Goal: Task Accomplishment & Management: Manage account settings

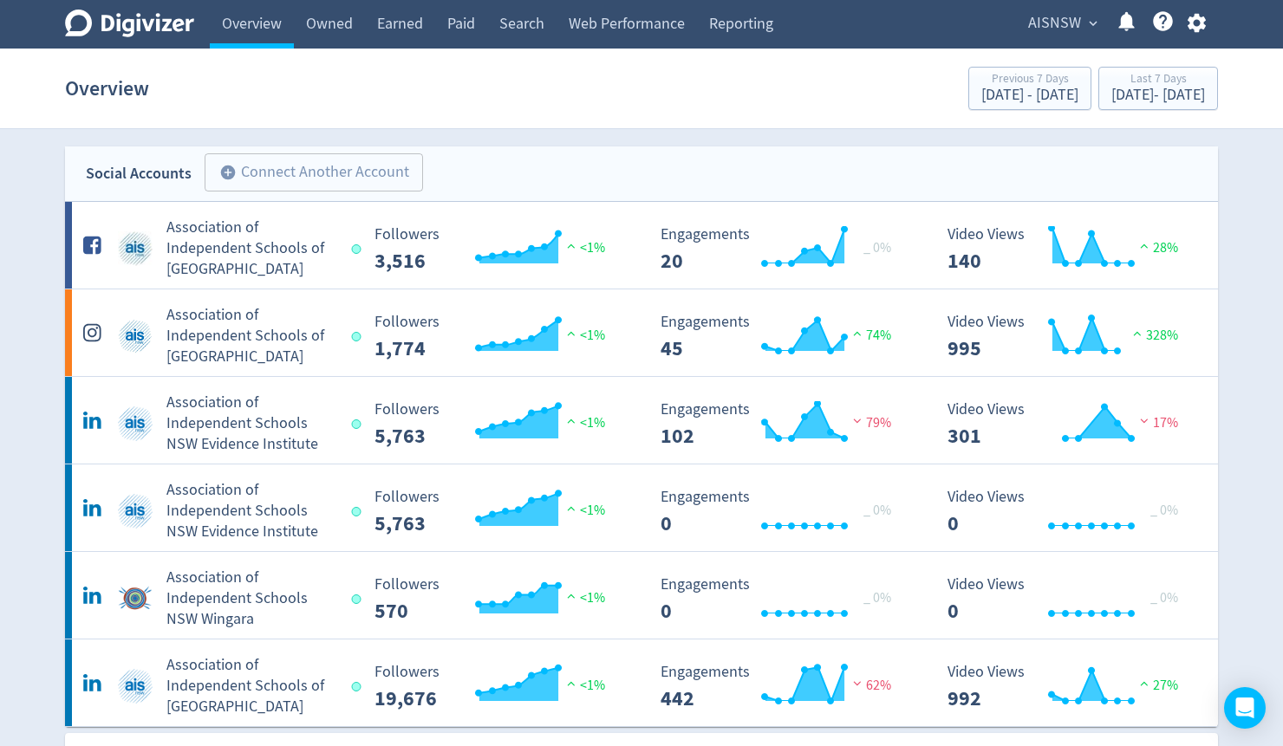
click at [1089, 24] on span "expand_more" at bounding box center [1093, 24] width 16 height 16
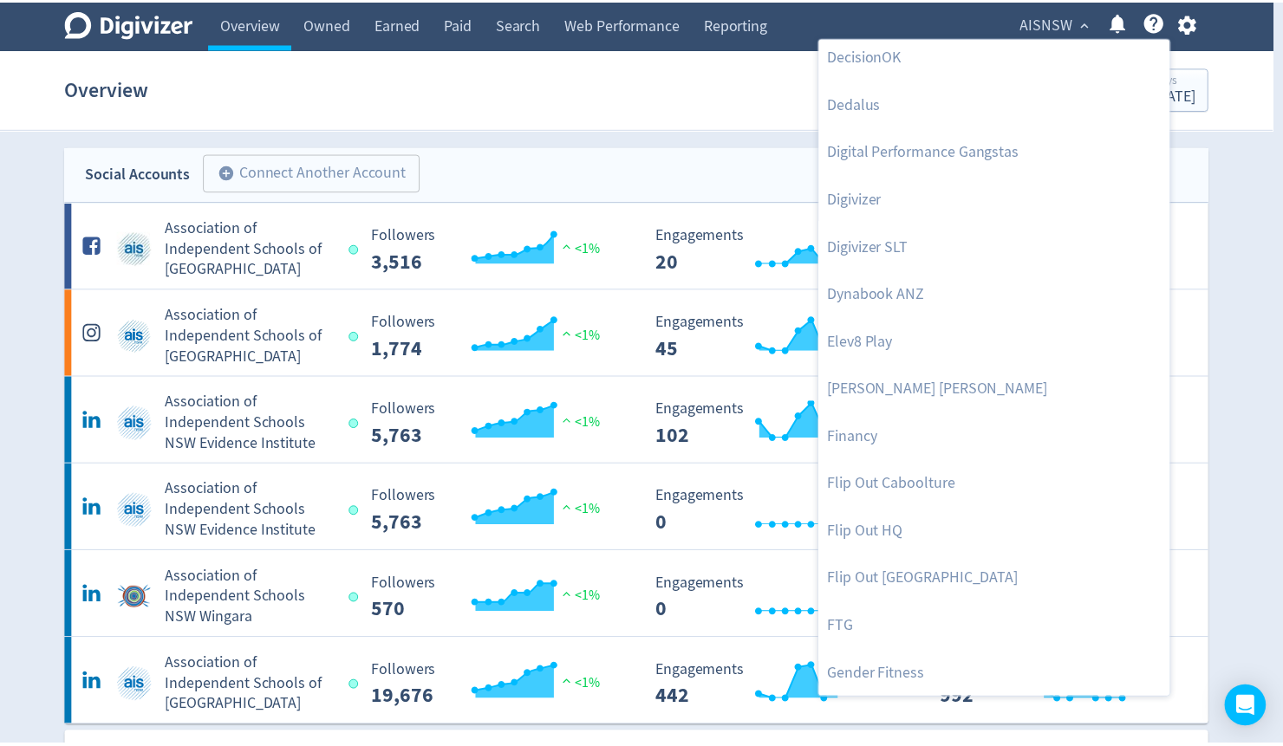
scroll to position [485, 0]
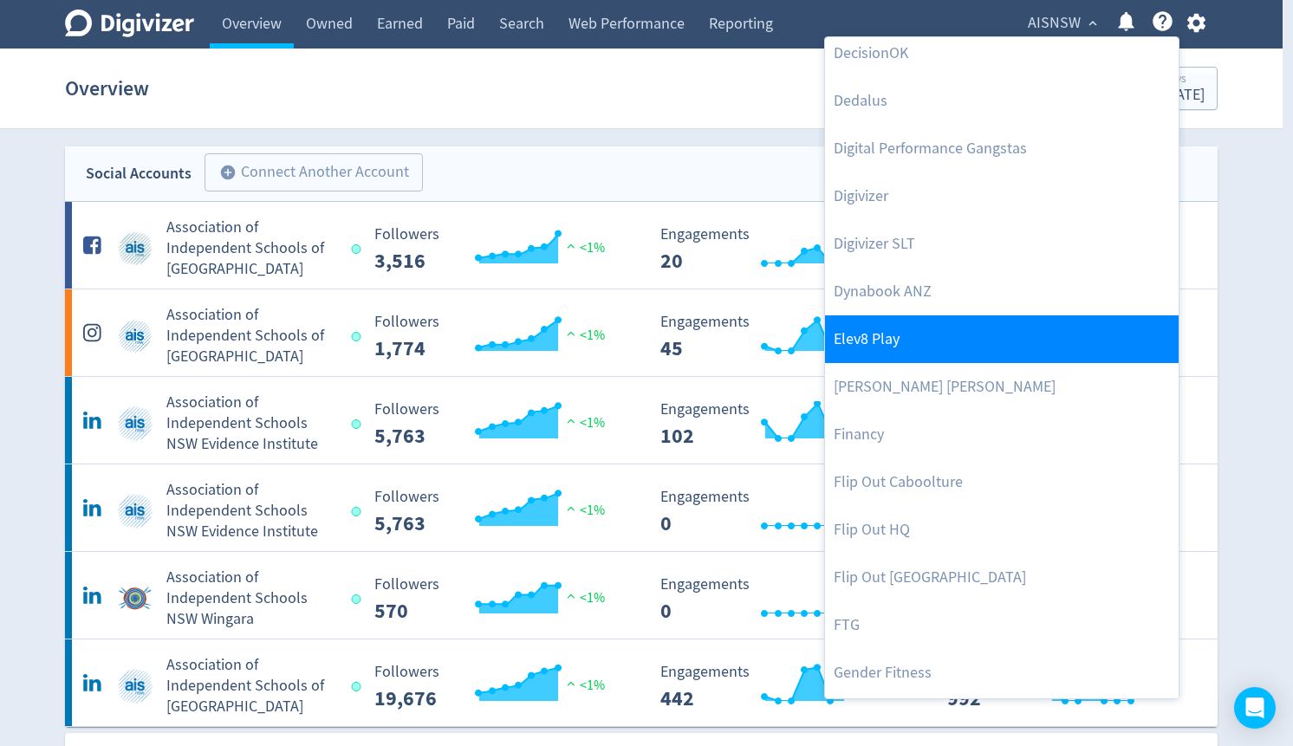
click at [898, 351] on link "Elev8 Play" at bounding box center [1002, 340] width 354 height 48
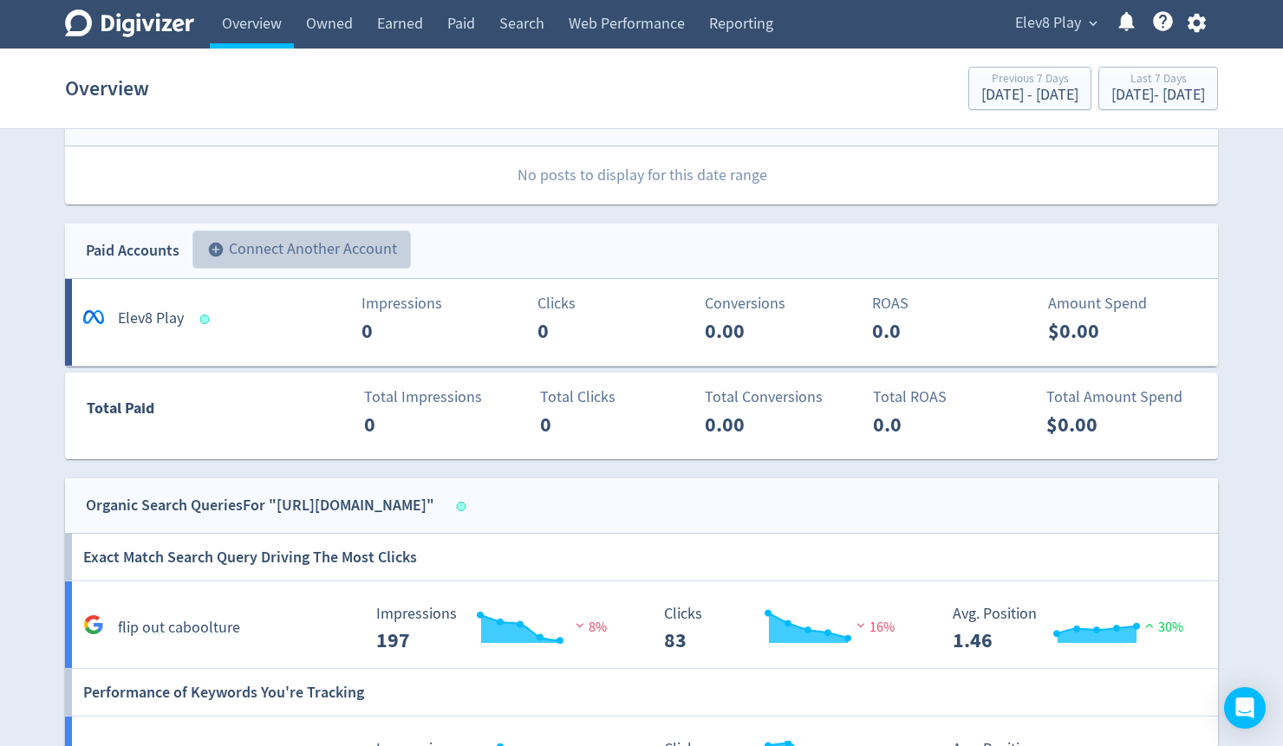
click at [340, 238] on button "add_circle Connect Another Account" at bounding box center [301, 250] width 218 height 38
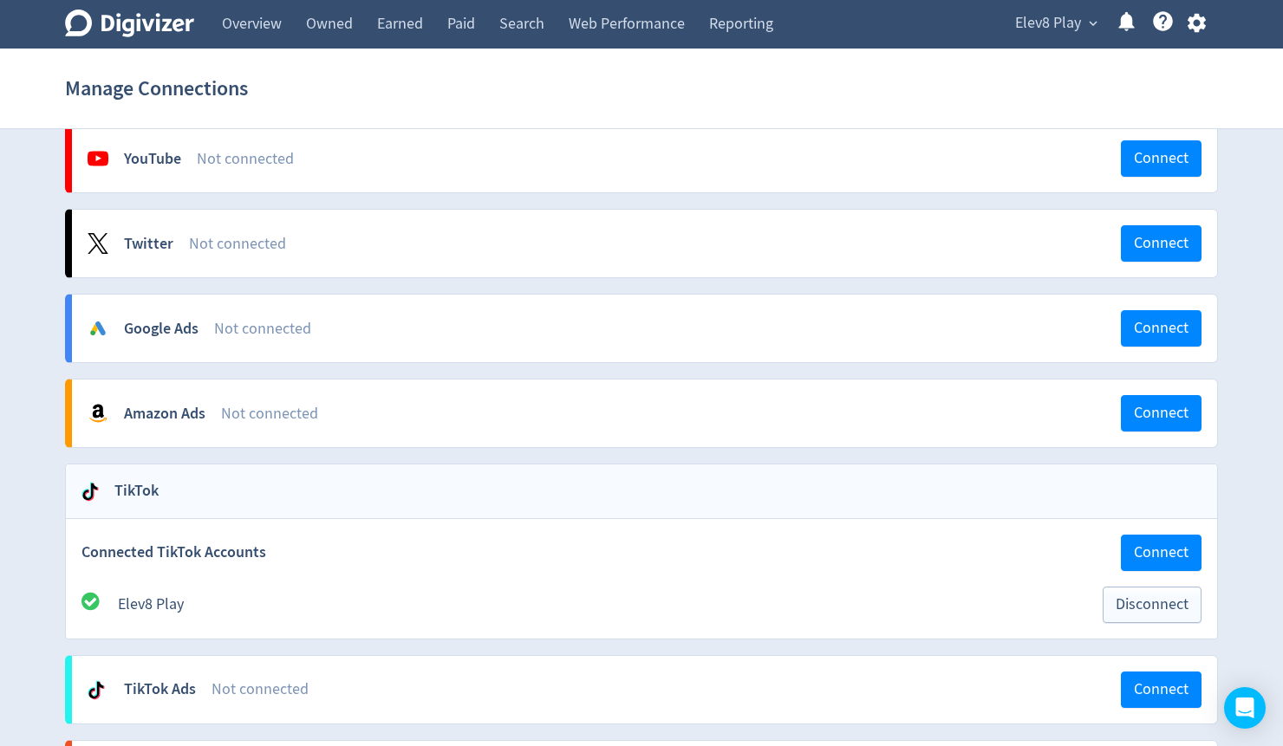
scroll to position [763, 0]
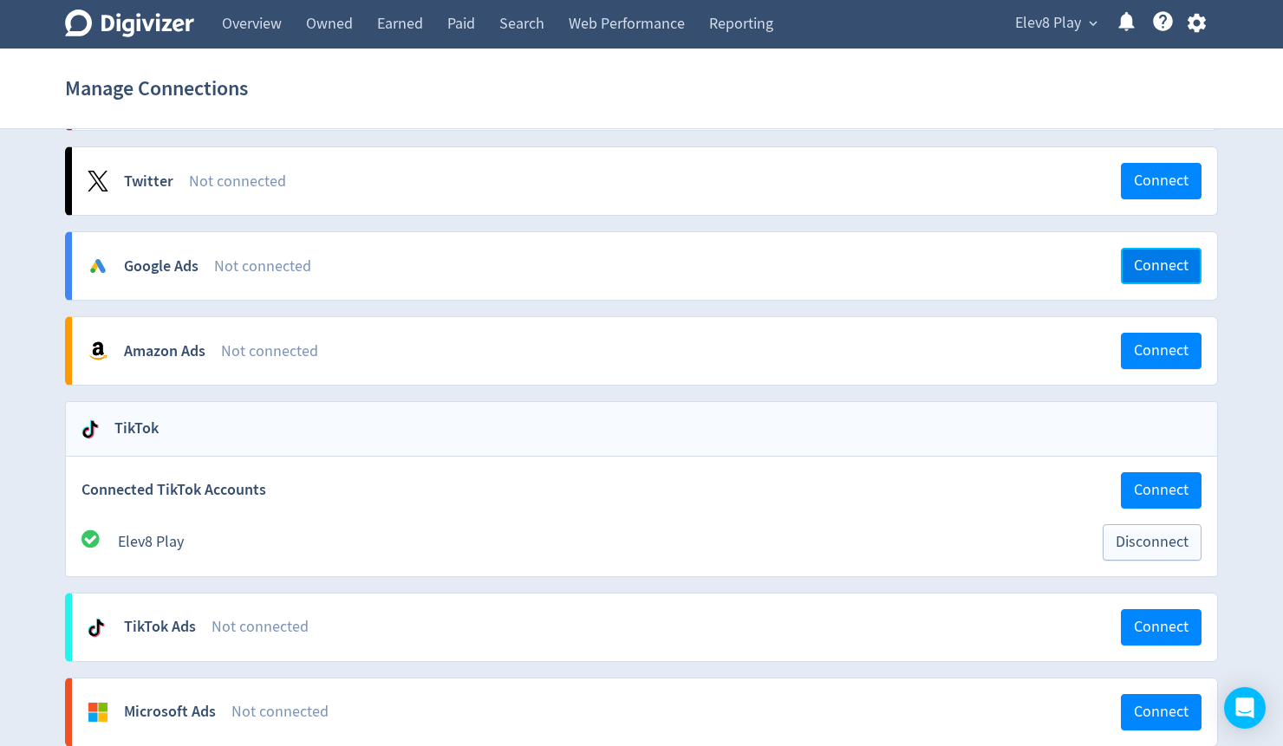
click at [1158, 258] on span "Connect" at bounding box center [1161, 266] width 55 height 16
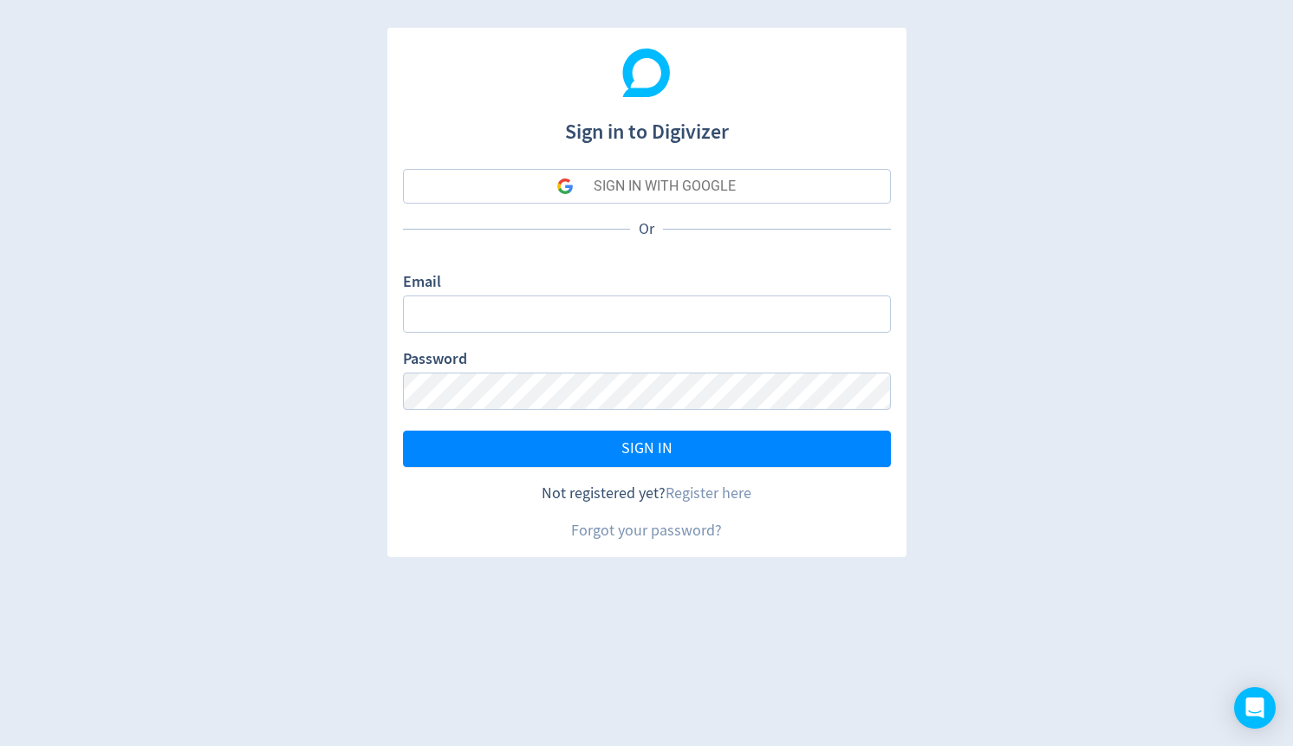
click at [692, 186] on div "SIGN IN WITH GOOGLE" at bounding box center [665, 186] width 142 height 35
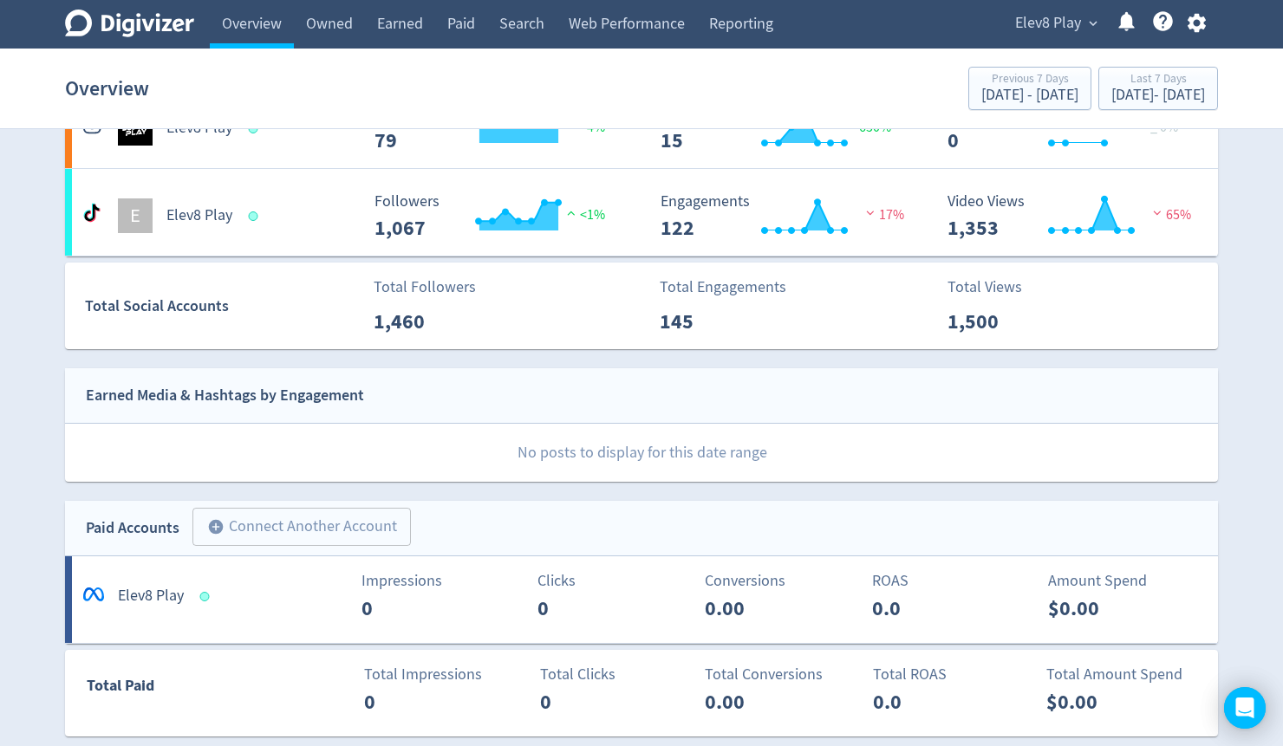
scroll to position [208, 0]
click at [273, 531] on button "add_circle Connect Another Account" at bounding box center [301, 527] width 218 height 38
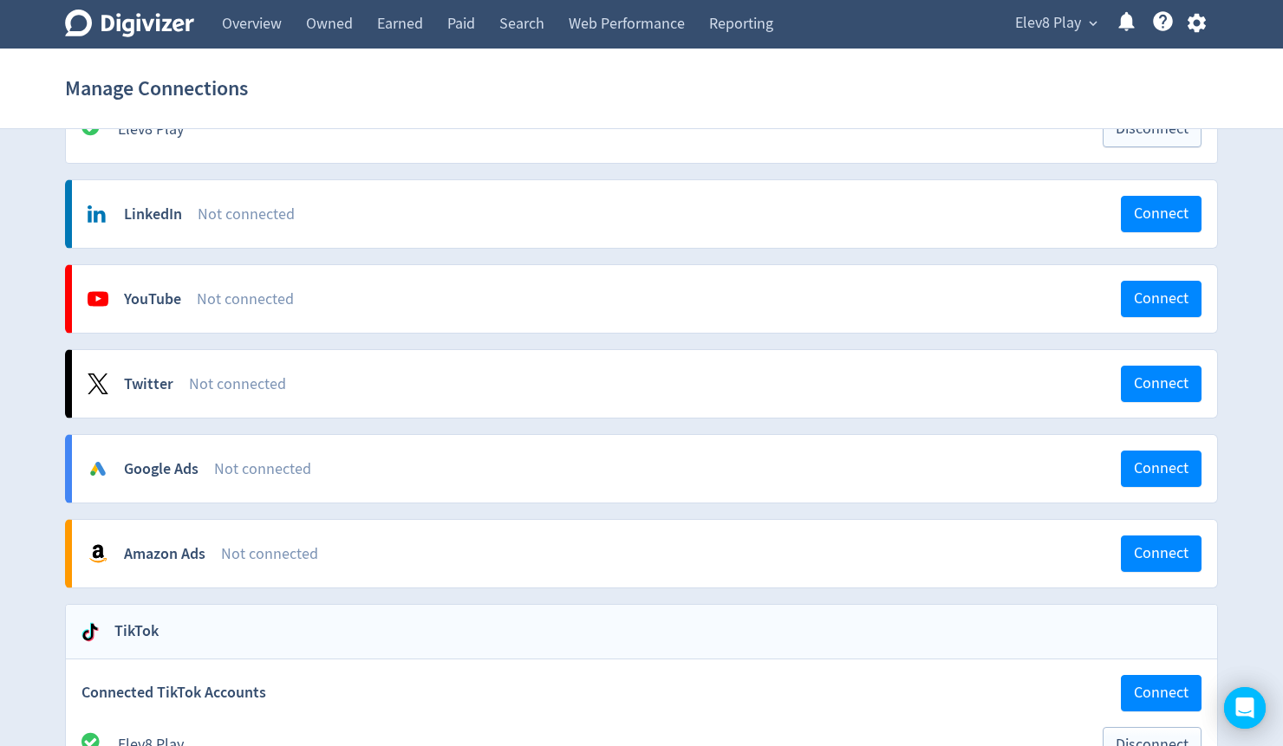
scroll to position [525, 0]
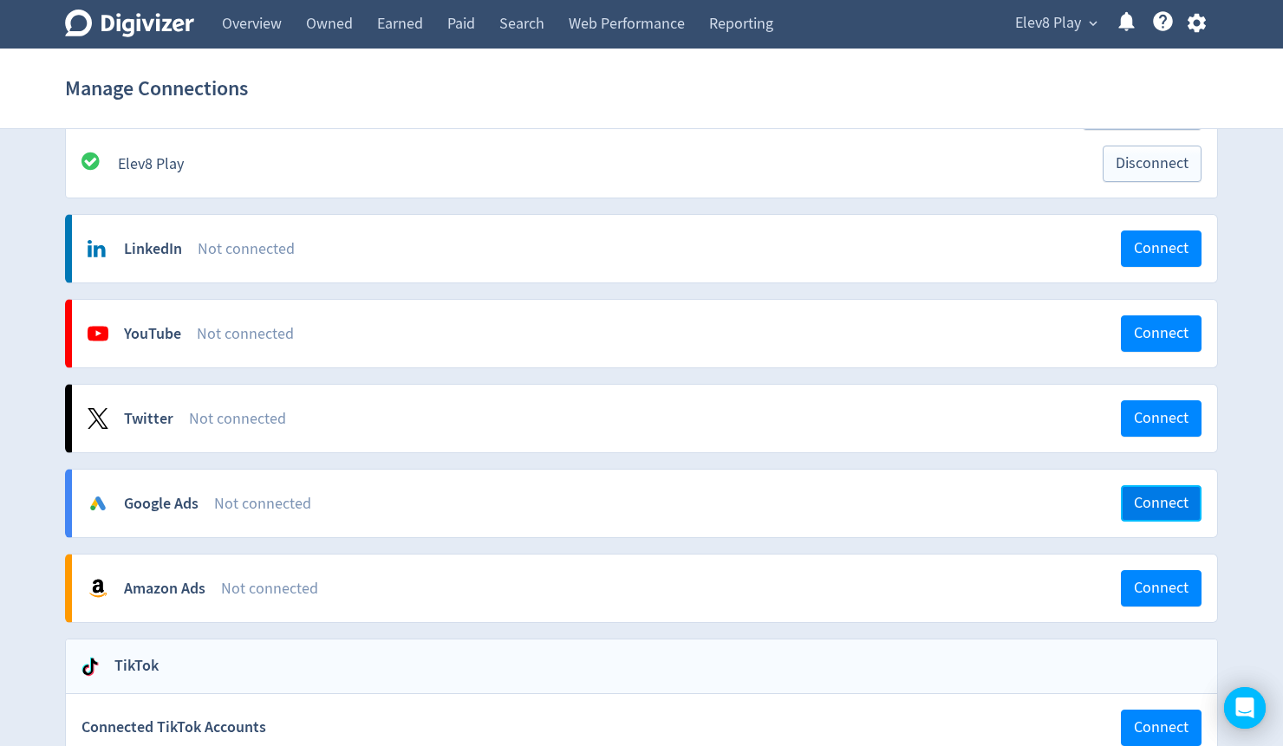
click at [1162, 498] on span "Connect" at bounding box center [1161, 504] width 55 height 16
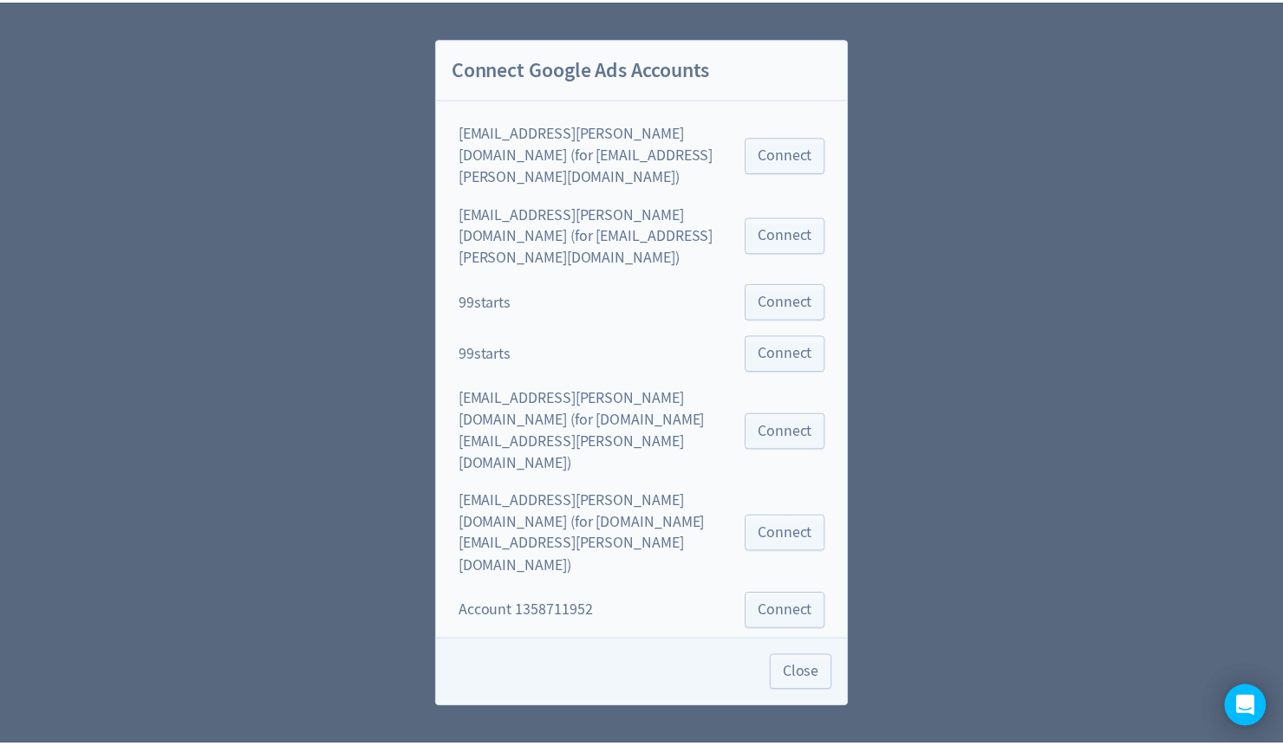
scroll to position [9183, 0]
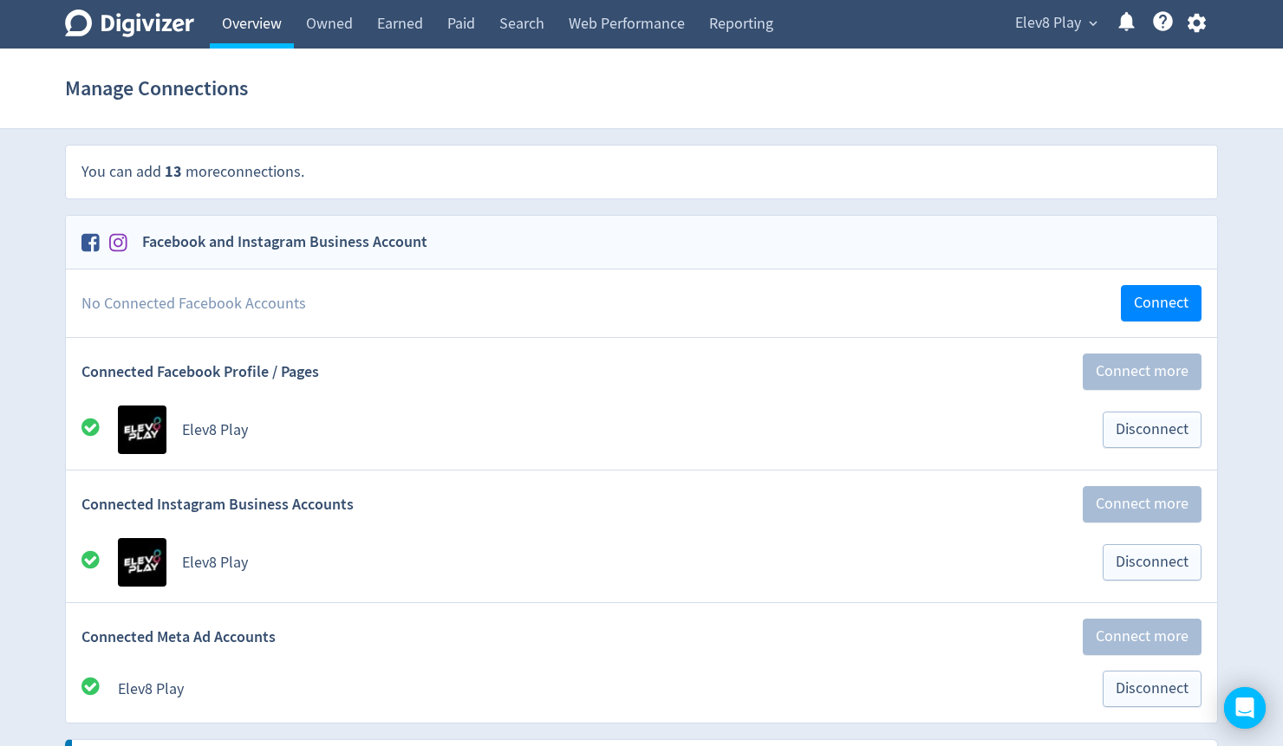
click at [277, 28] on link "Overview" at bounding box center [252, 24] width 84 height 49
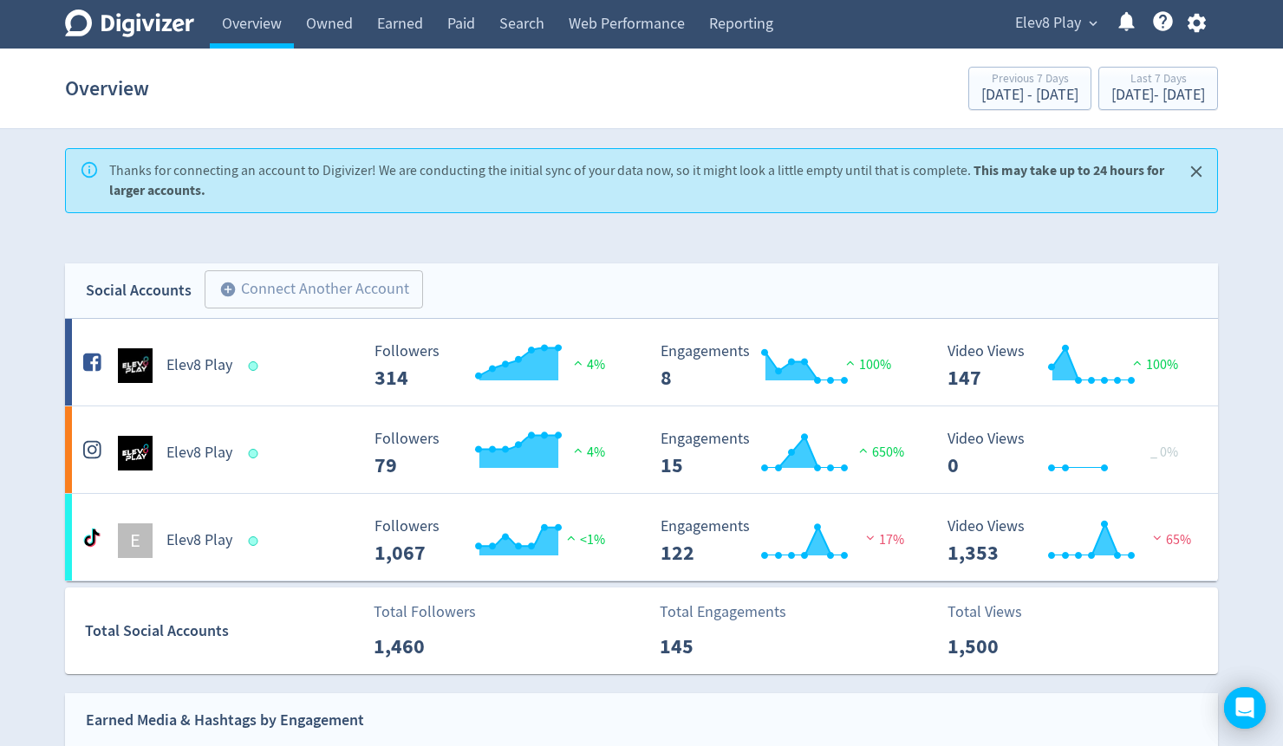
click at [1192, 171] on icon "Close" at bounding box center [1197, 172] width 20 height 20
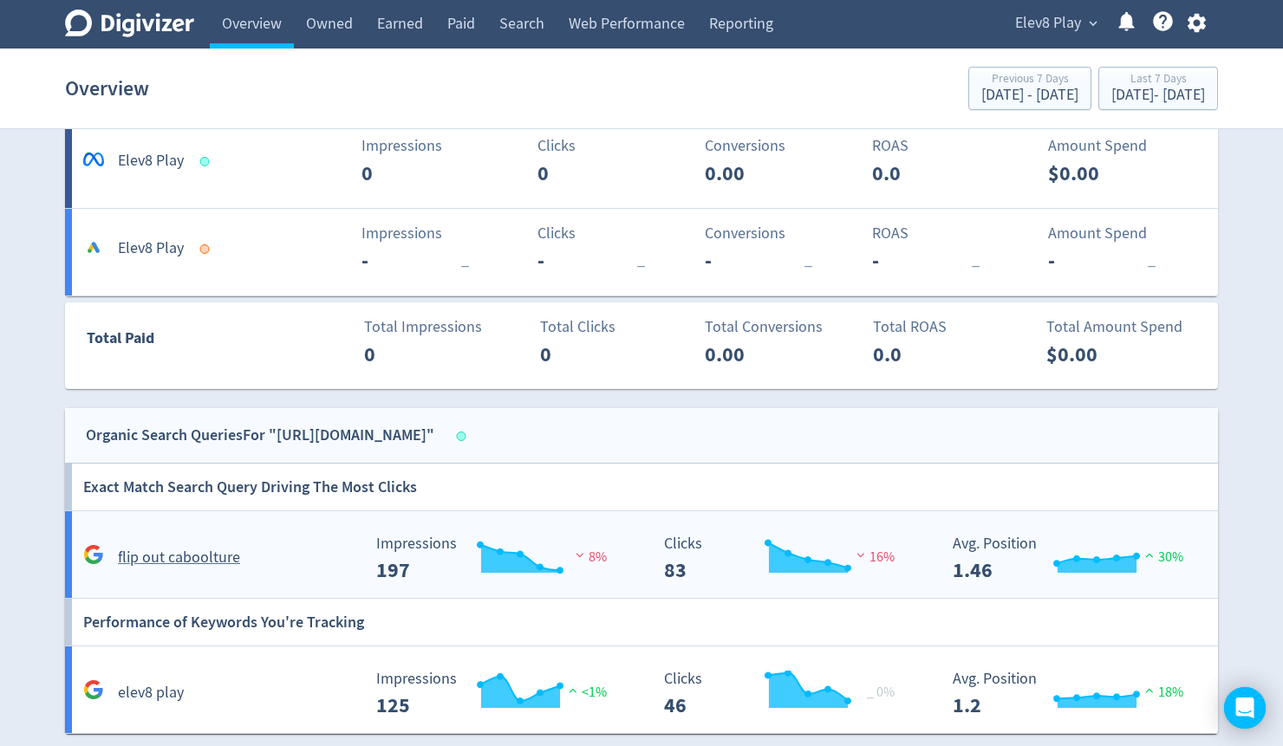
scroll to position [485, 0]
